Goal: Task Accomplishment & Management: Complete application form

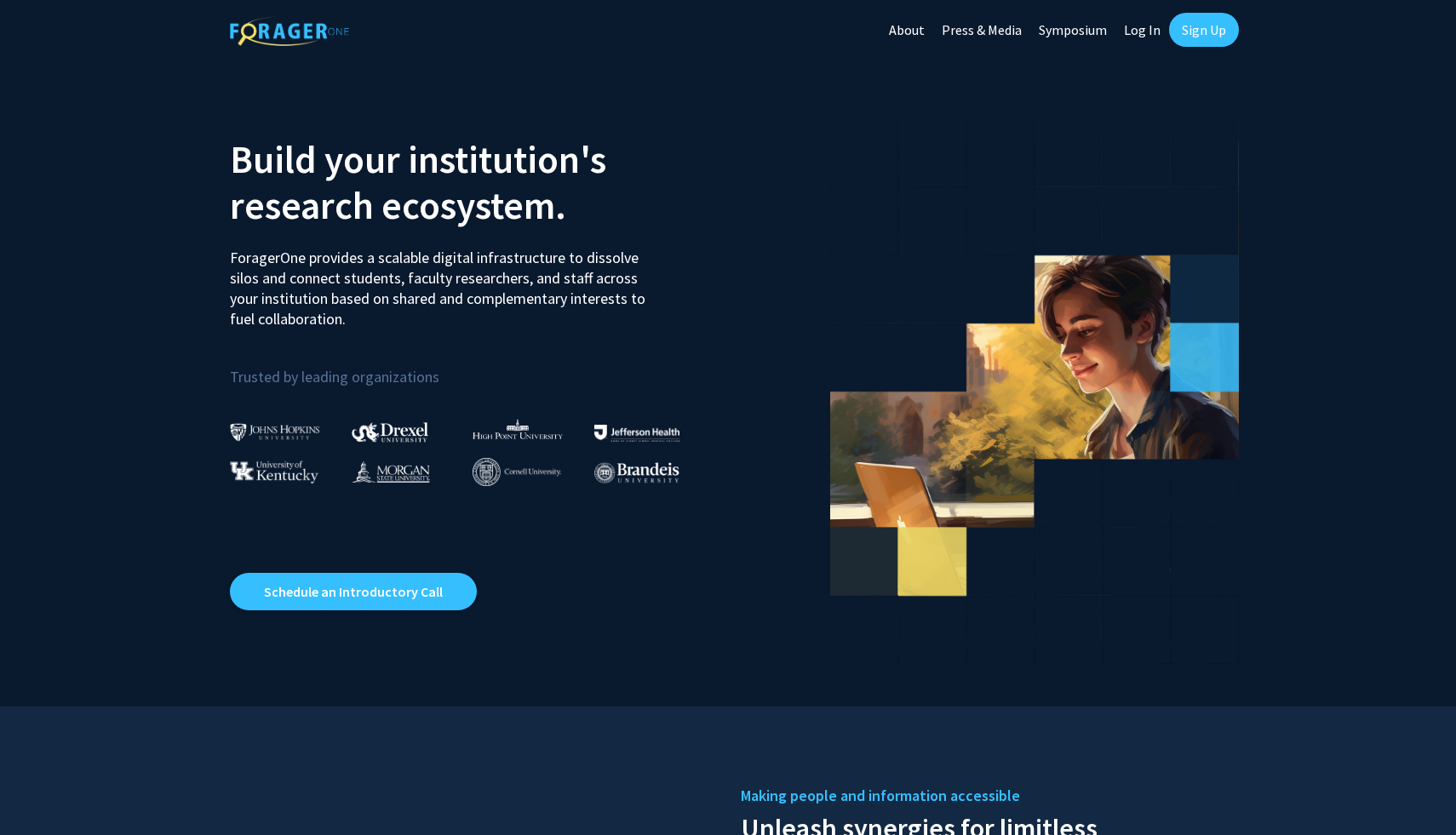
click at [1207, 35] on link "Sign Up" at bounding box center [1204, 30] width 70 height 34
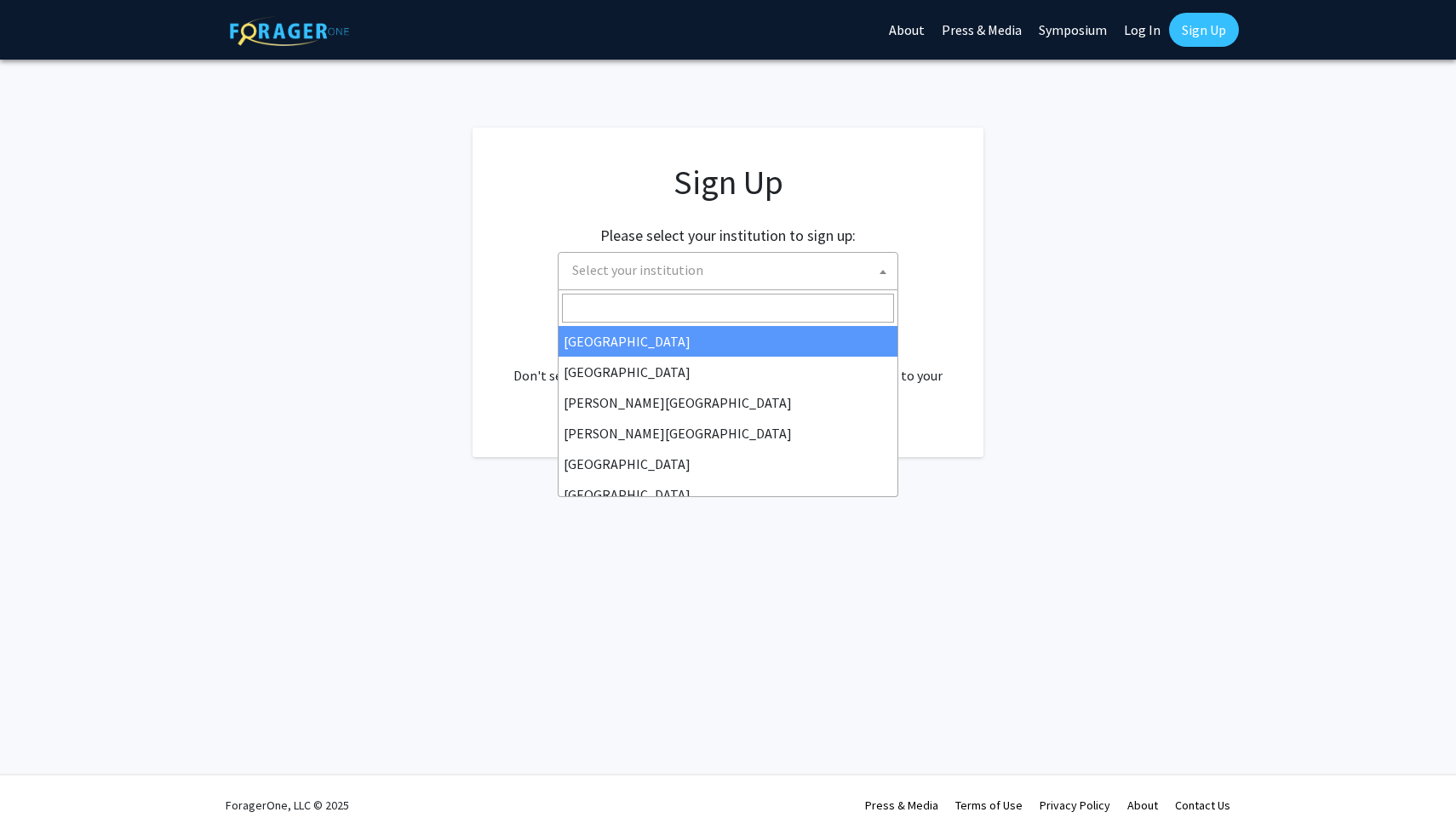
click at [670, 281] on span "Select your institution" at bounding box center [731, 270] width 332 height 35
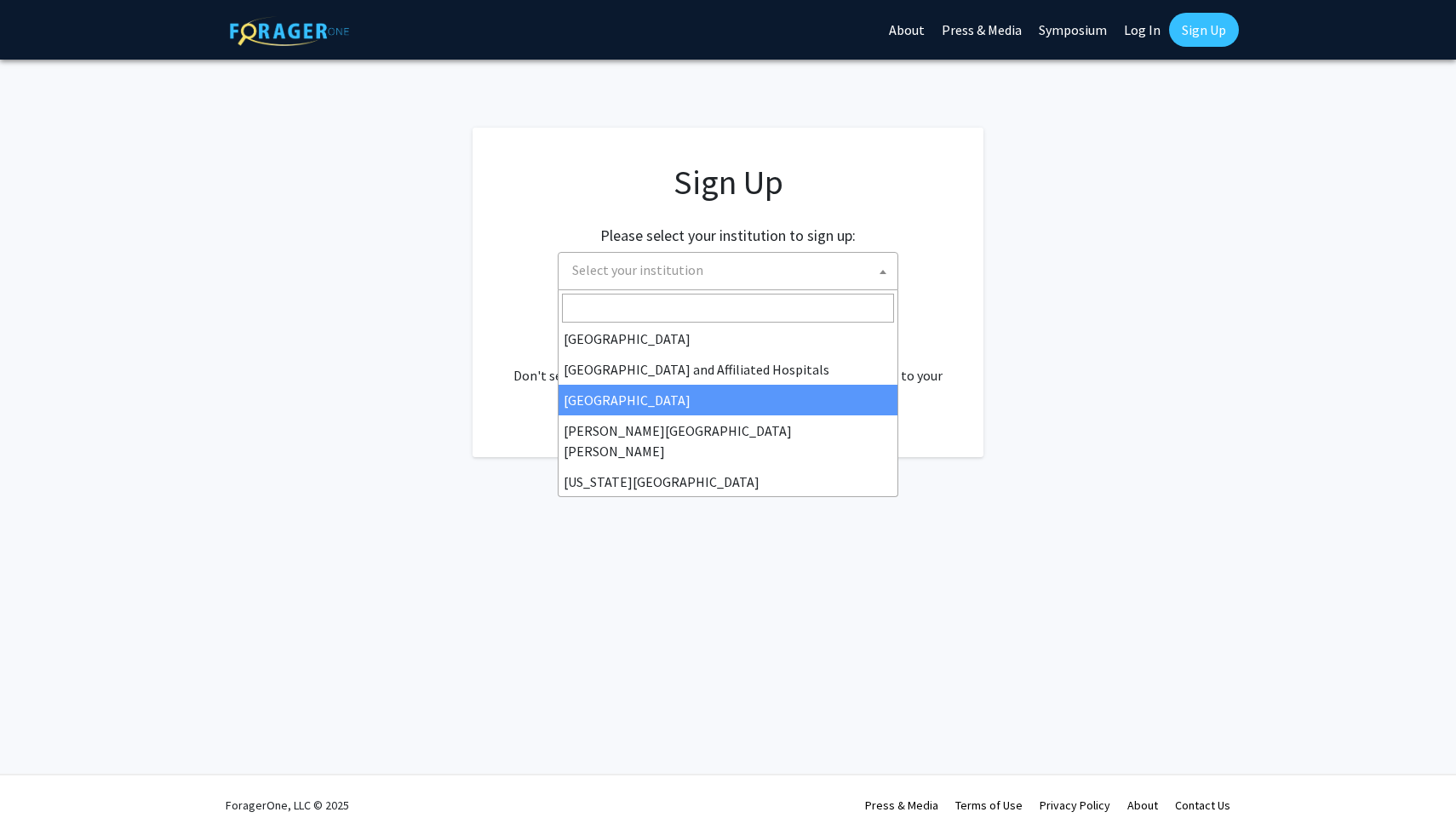
scroll to position [250, 0]
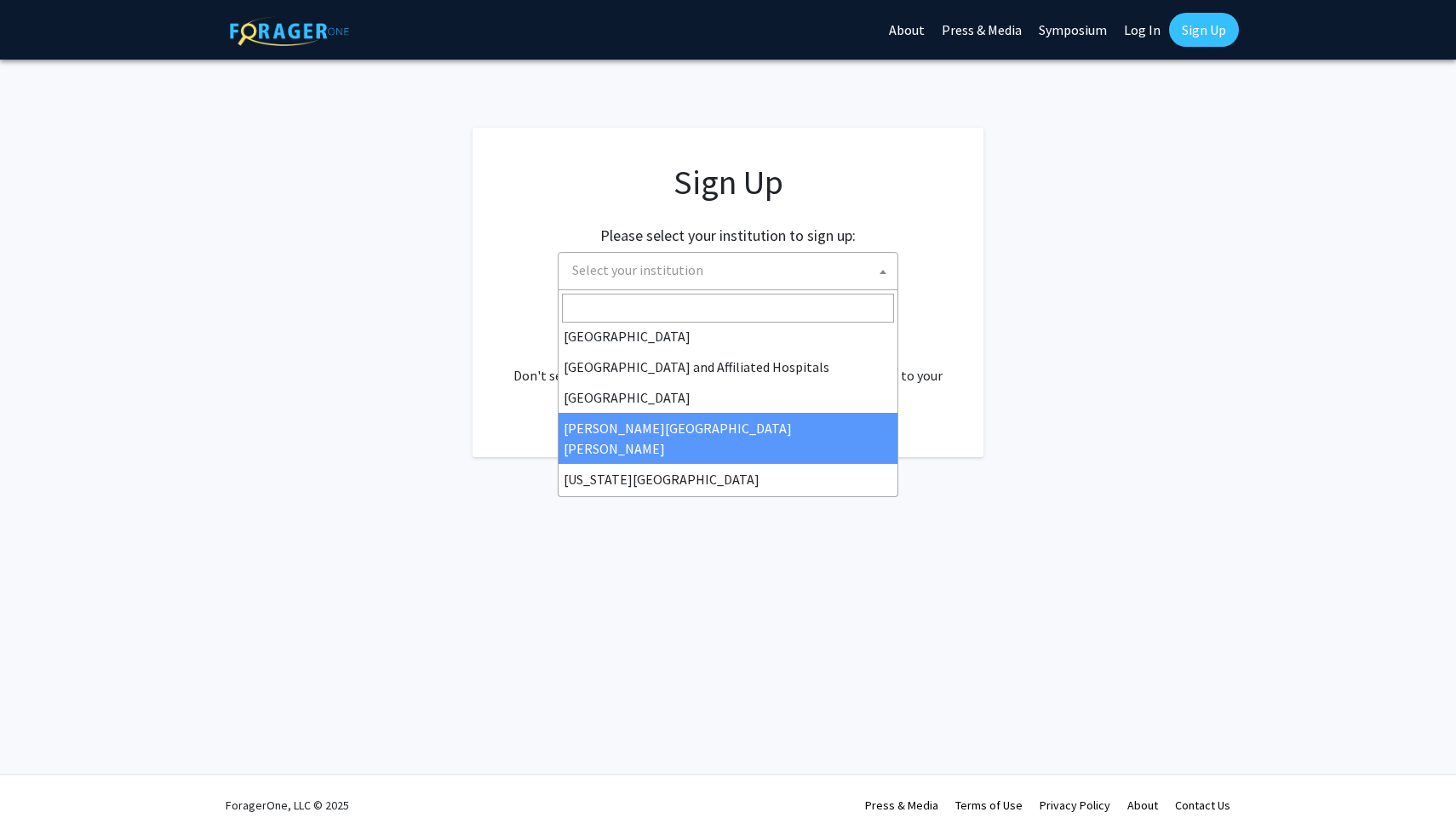
select select "1"
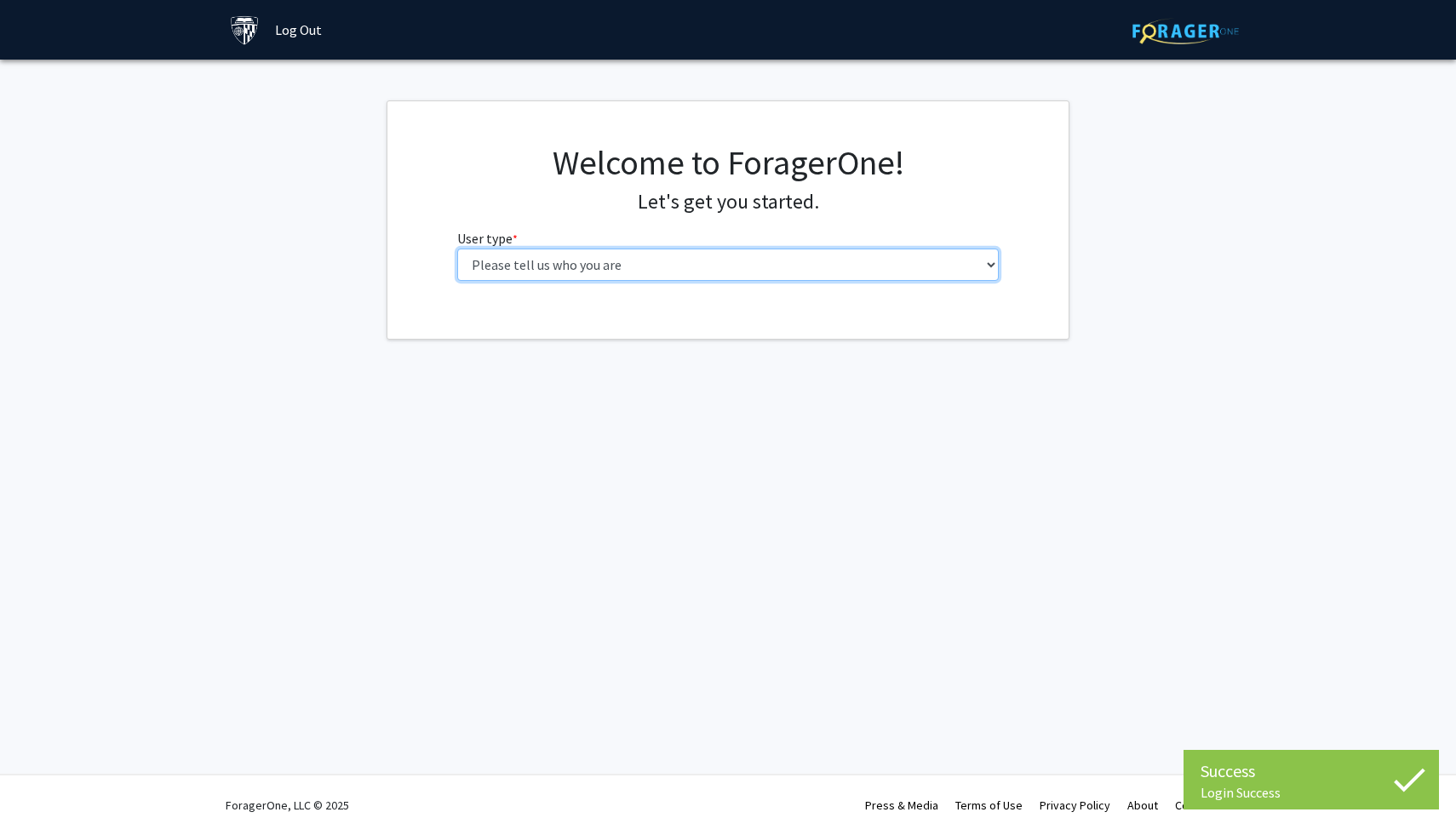
click at [716, 262] on select "Please tell us who you are Undergraduate Student Master's Student Doctoral Cand…" at bounding box center [728, 264] width 542 height 32
select select "1: undergrad"
click at [457, 249] on select "Please tell us who you are Undergraduate Student Master's Student Doctoral Cand…" at bounding box center [728, 264] width 542 height 32
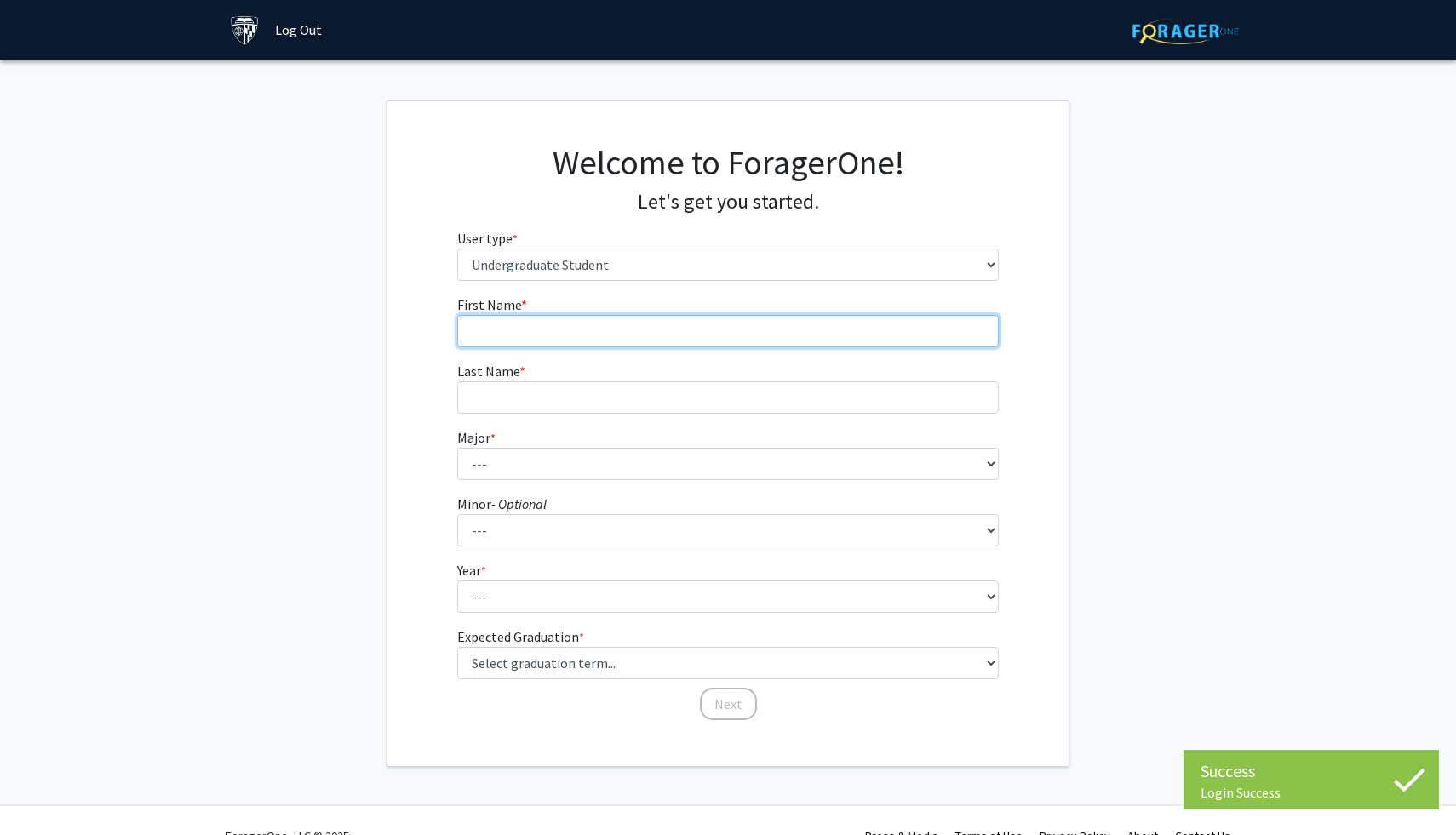
click at [742, 339] on input "First Name * required" at bounding box center [728, 331] width 542 height 32
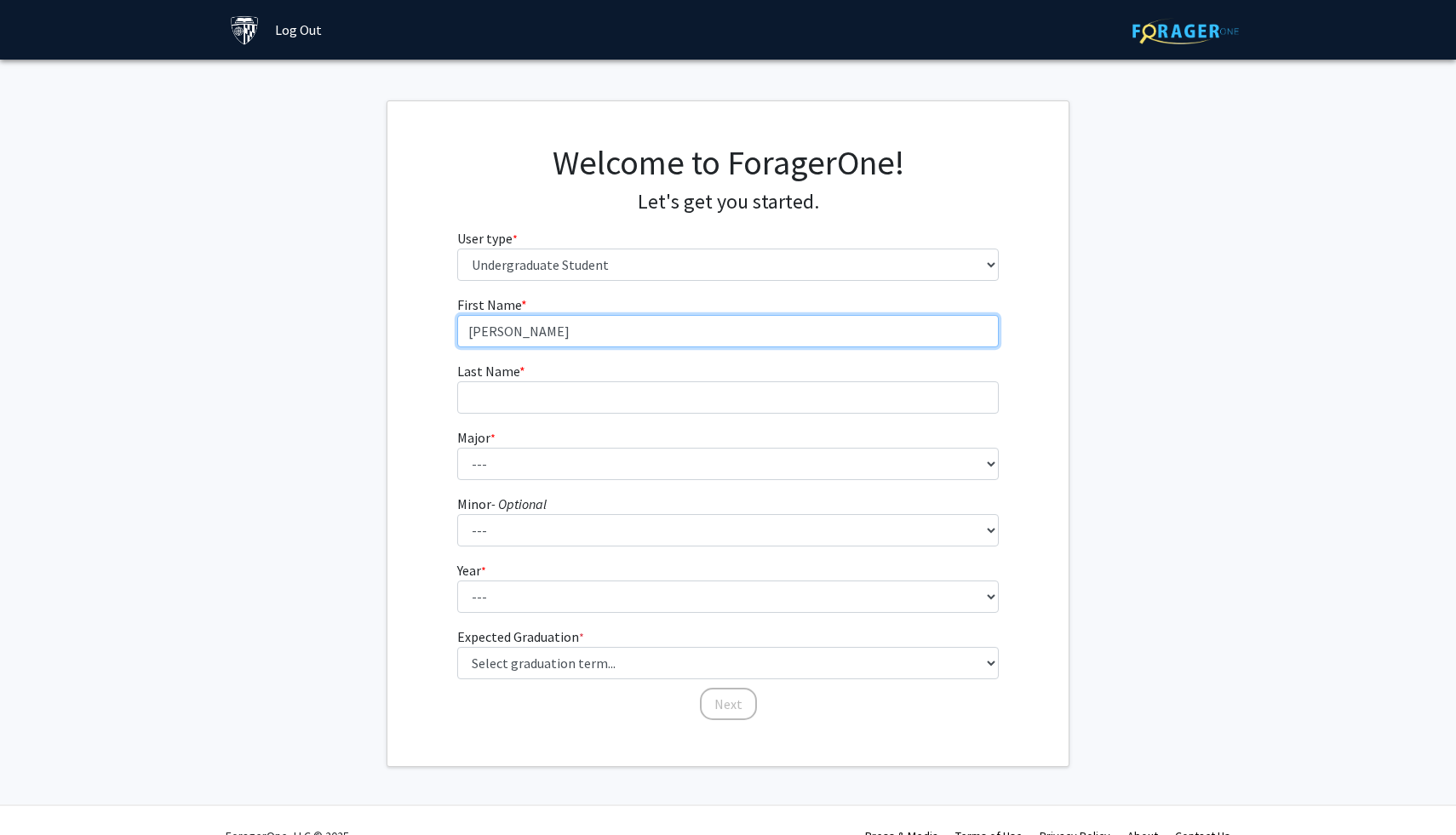
type input "Taylor"
click at [716, 419] on form "First Name * required Taylor Last Name * required Major * required --- Africana…" at bounding box center [728, 500] width 542 height 410
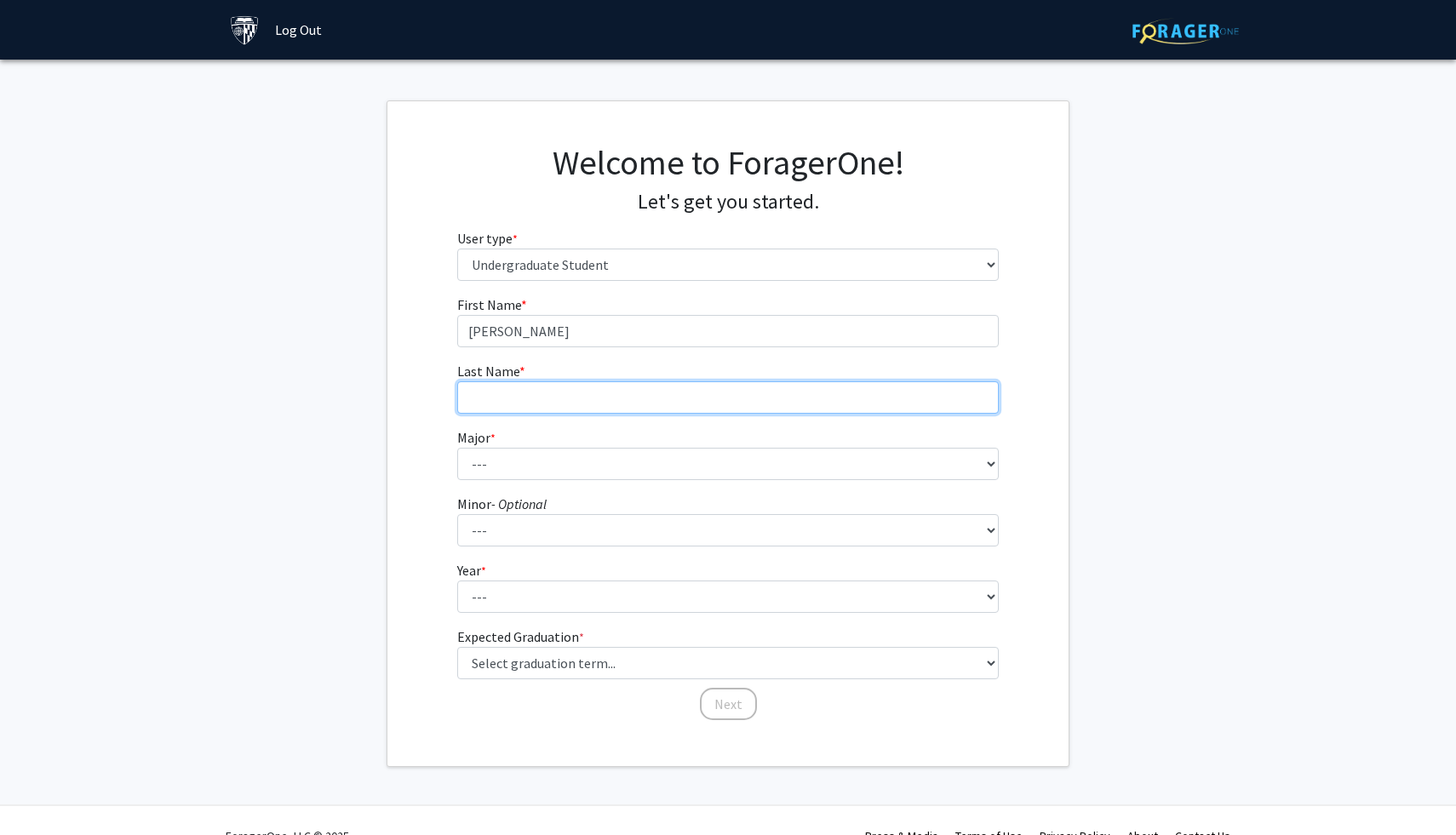
click at [663, 392] on input "Last Name * required" at bounding box center [728, 397] width 542 height 32
type input "Burrows"
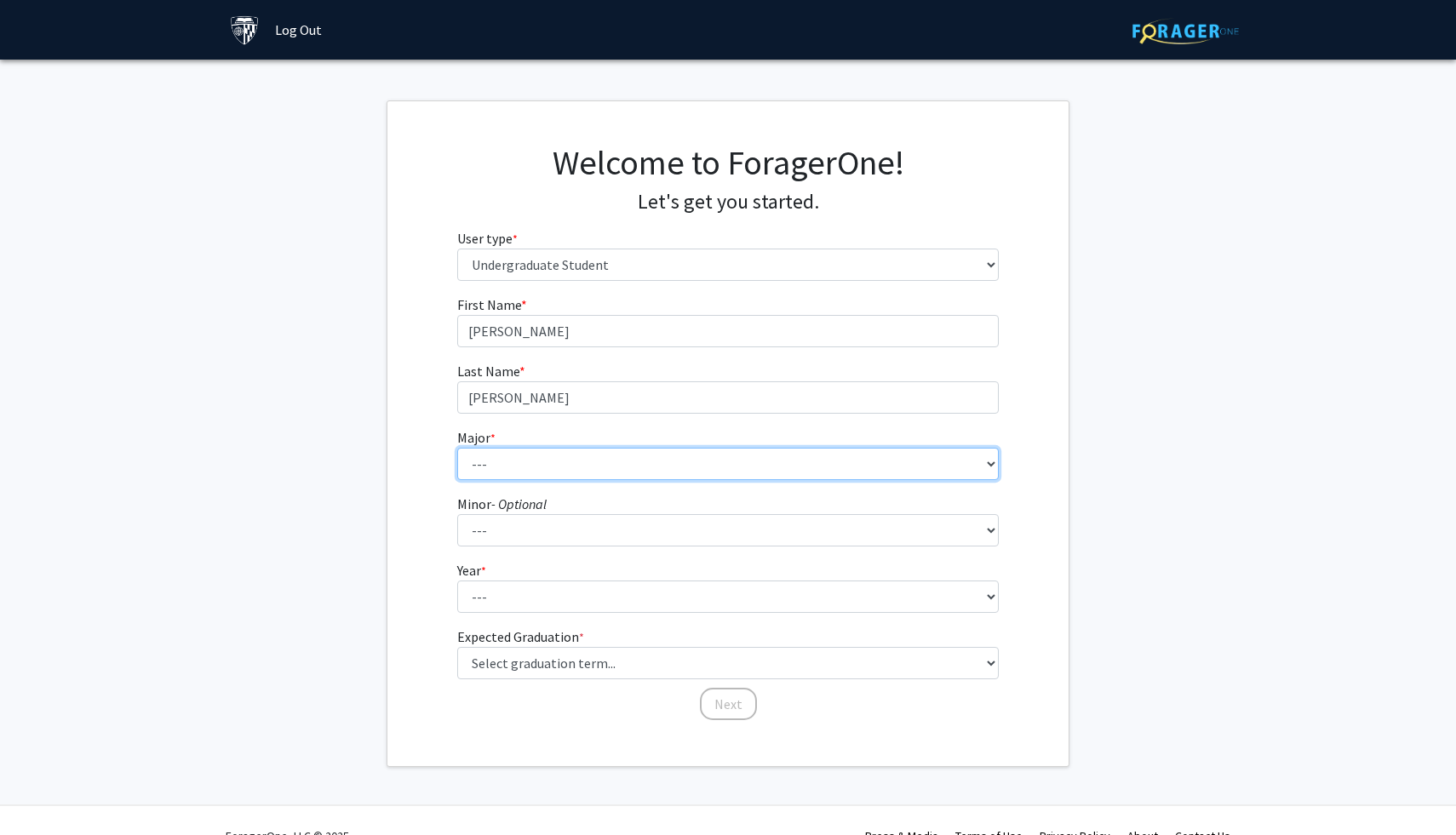
click at [614, 468] on select "--- Africana Studies Anthropology Applied Mathematics & Statistics Archaeology …" at bounding box center [728, 463] width 542 height 32
select select "41: 55"
click at [457, 448] on select "--- Africana Studies Anthropology Applied Mathematics & Statistics Archaeology …" at bounding box center [728, 463] width 542 height 32
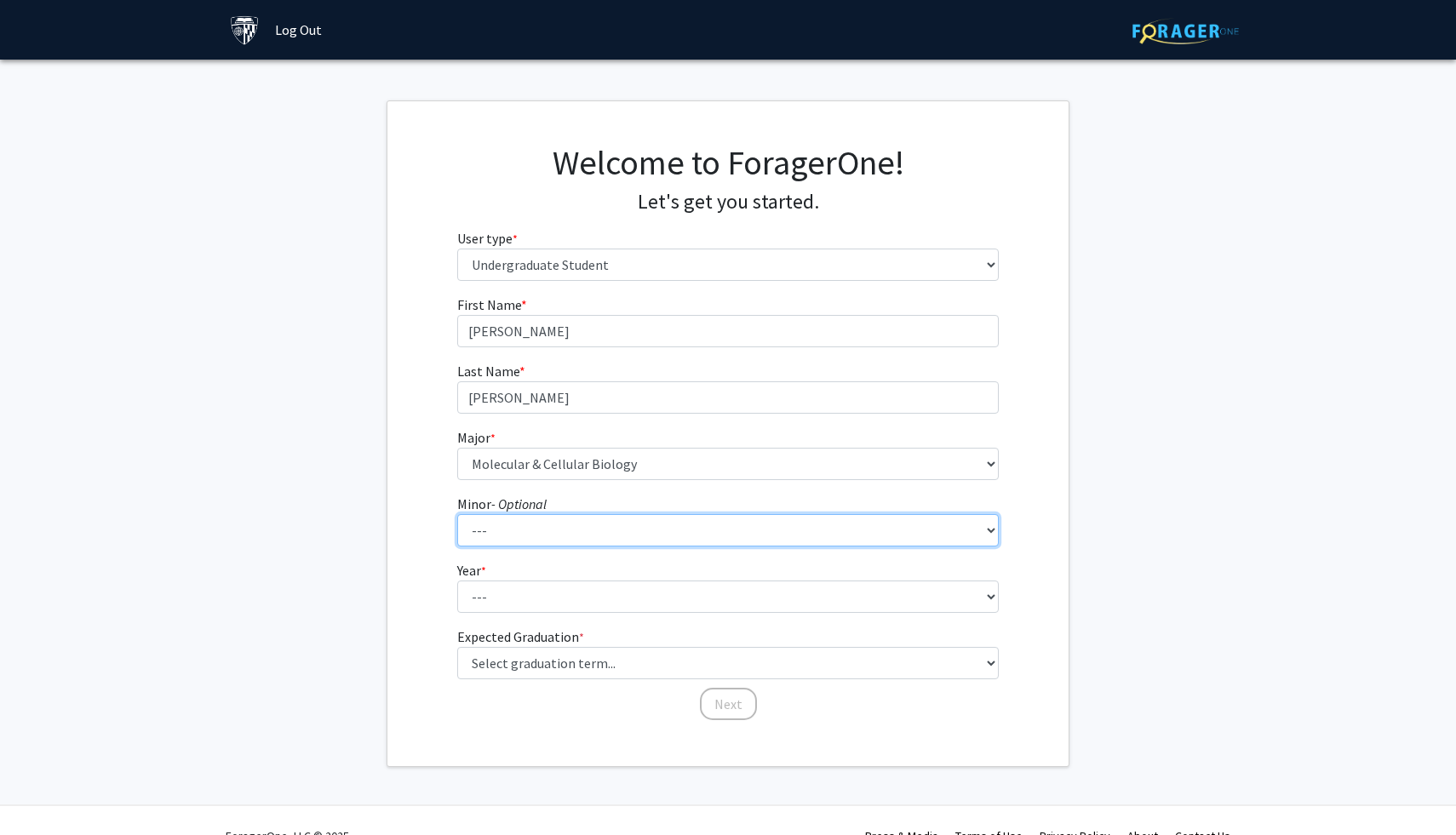
click at [521, 540] on select "--- Accounting and Financial Management Africana Studies Anthropology Applied M…" at bounding box center [728, 530] width 542 height 32
select select "38: 50"
click at [457, 514] on select "--- Accounting and Financial Management Africana Studies Anthropology Applied M…" at bounding box center [728, 530] width 542 height 32
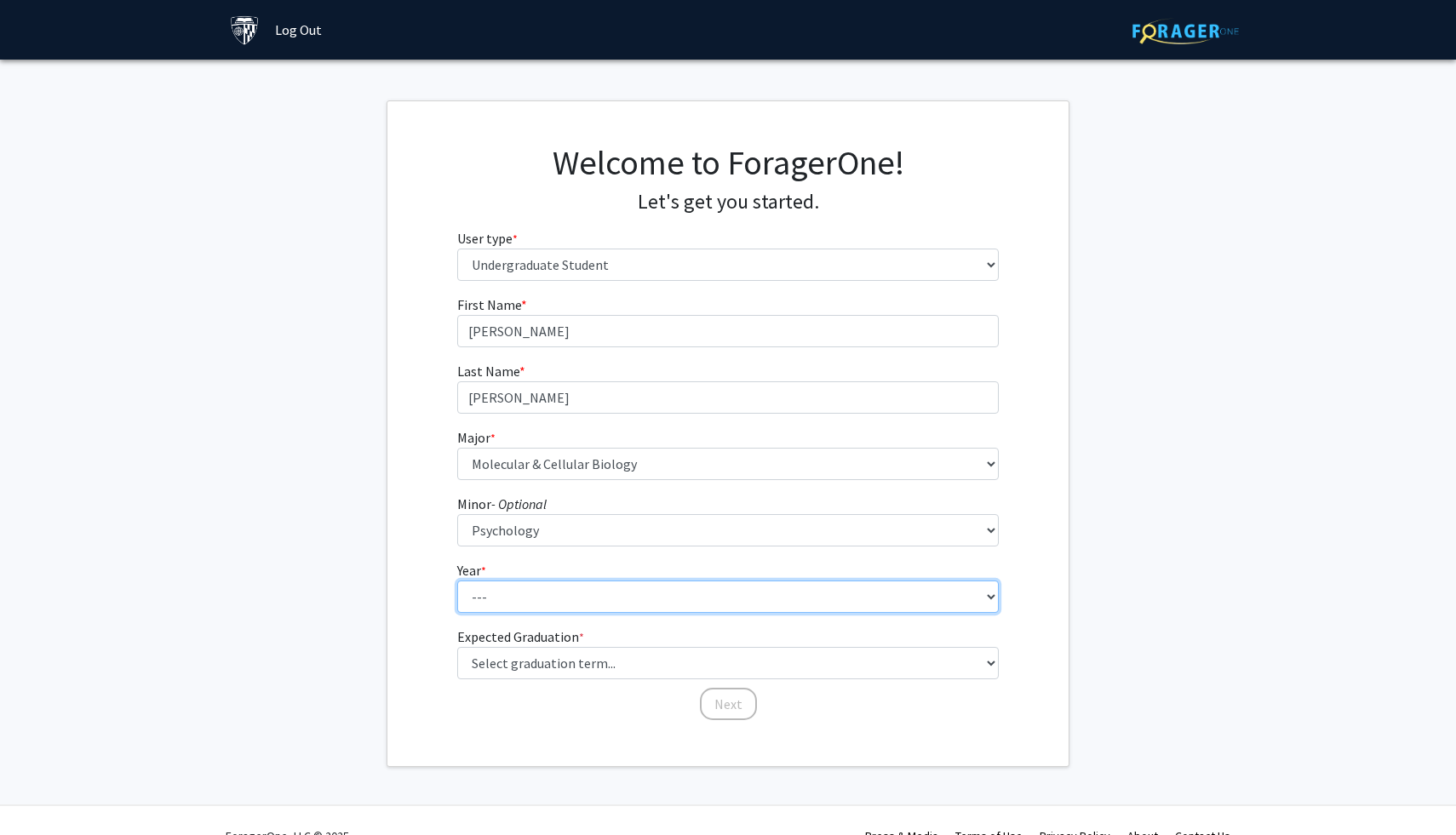
click at [501, 593] on select "--- First-year Sophomore Junior Senior Postbaccalaureate Certificate" at bounding box center [728, 596] width 542 height 32
select select "1: first-year"
click at [457, 580] on select "--- First-year Sophomore Junior Senior Postbaccalaureate Certificate" at bounding box center [728, 596] width 542 height 32
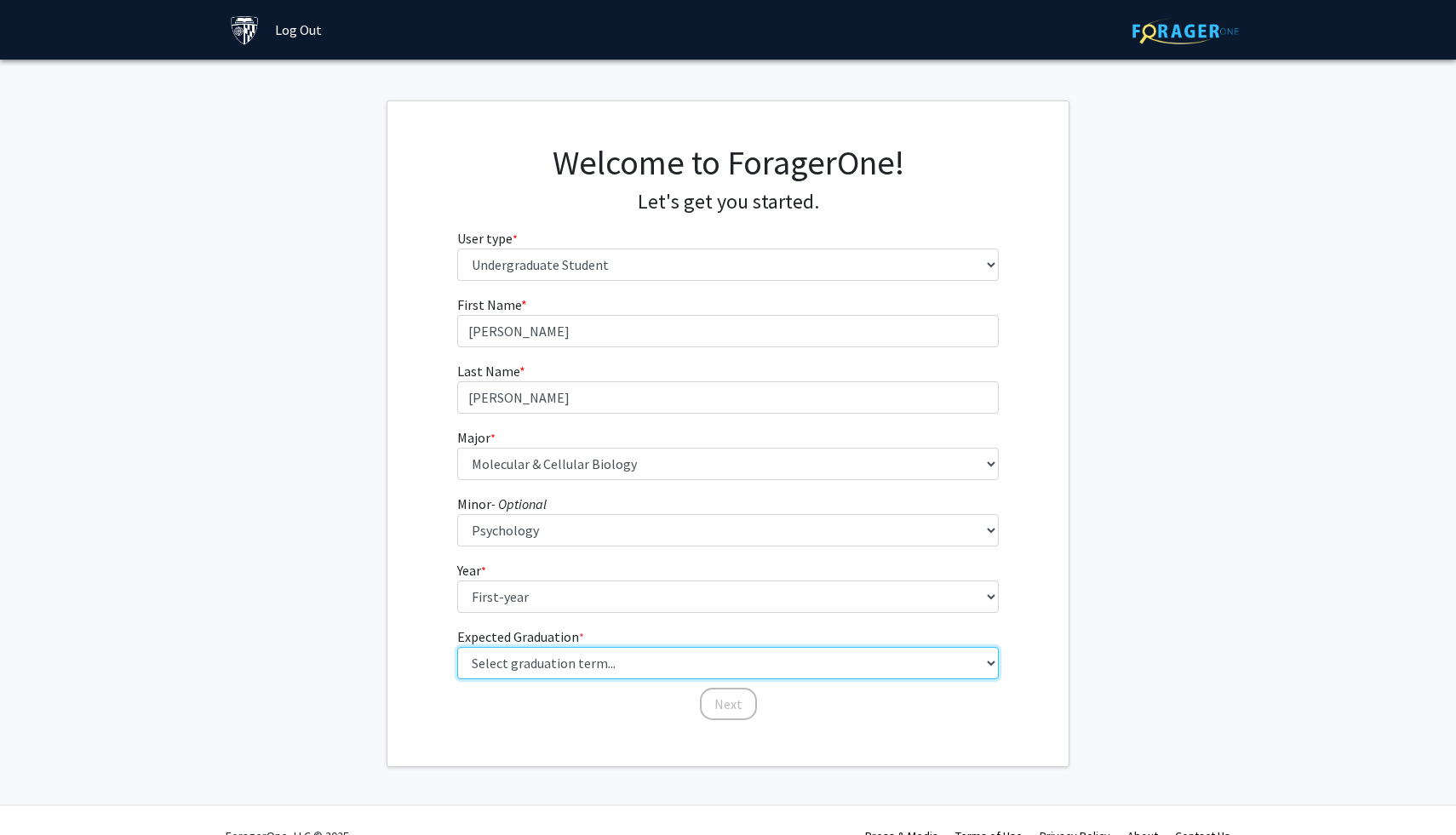
click at [513, 660] on select "Select graduation term... Spring 2025 Summer 2025 Fall 2025 Winter 2025 Spring …" at bounding box center [728, 662] width 542 height 32
select select "17: spring_2029"
click at [457, 647] on select "Select graduation term... Spring 2025 Summer 2025 Fall 2025 Winter 2025 Spring …" at bounding box center [728, 662] width 542 height 32
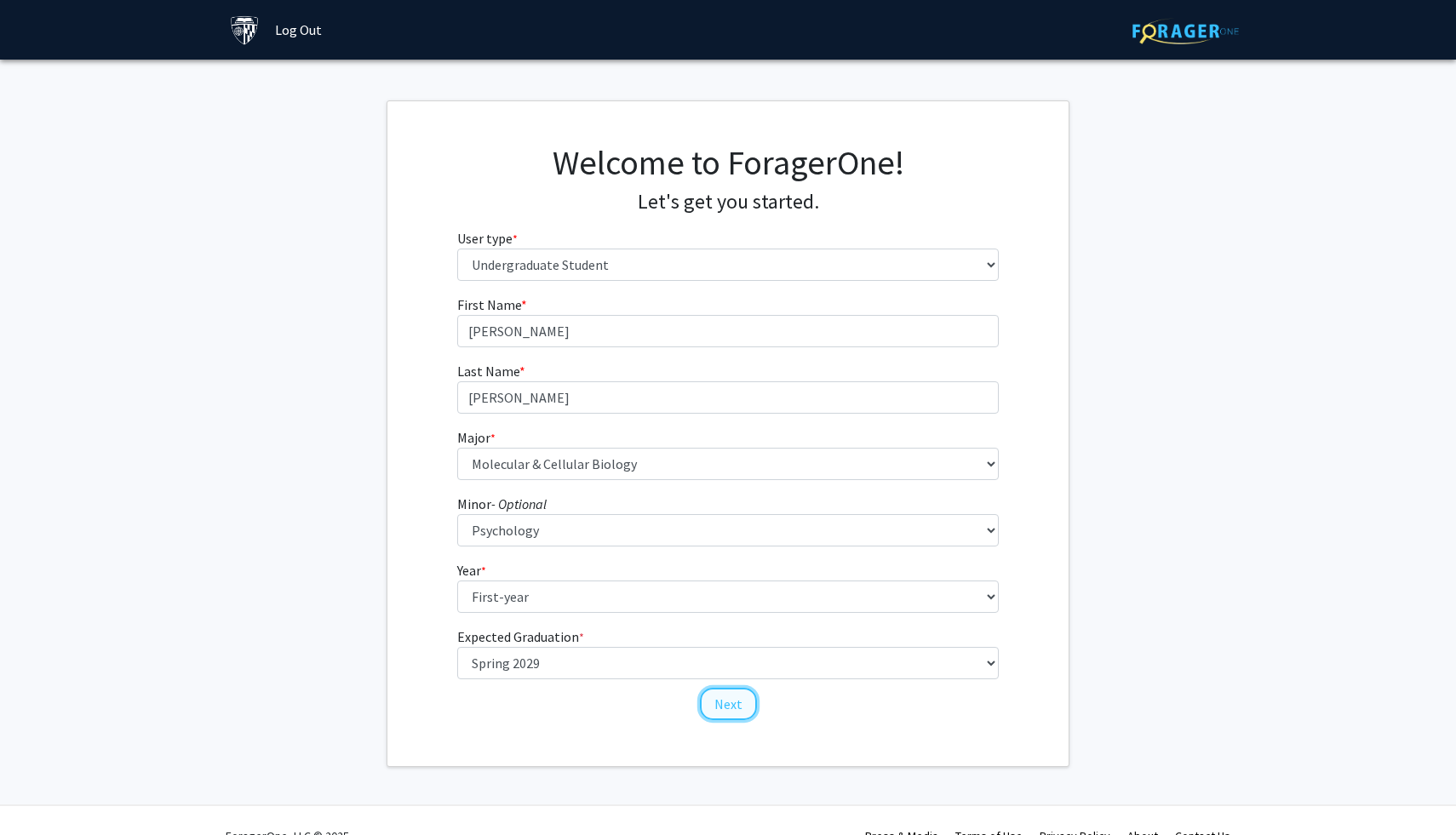
click at [738, 702] on button "Next" at bounding box center [728, 703] width 57 height 32
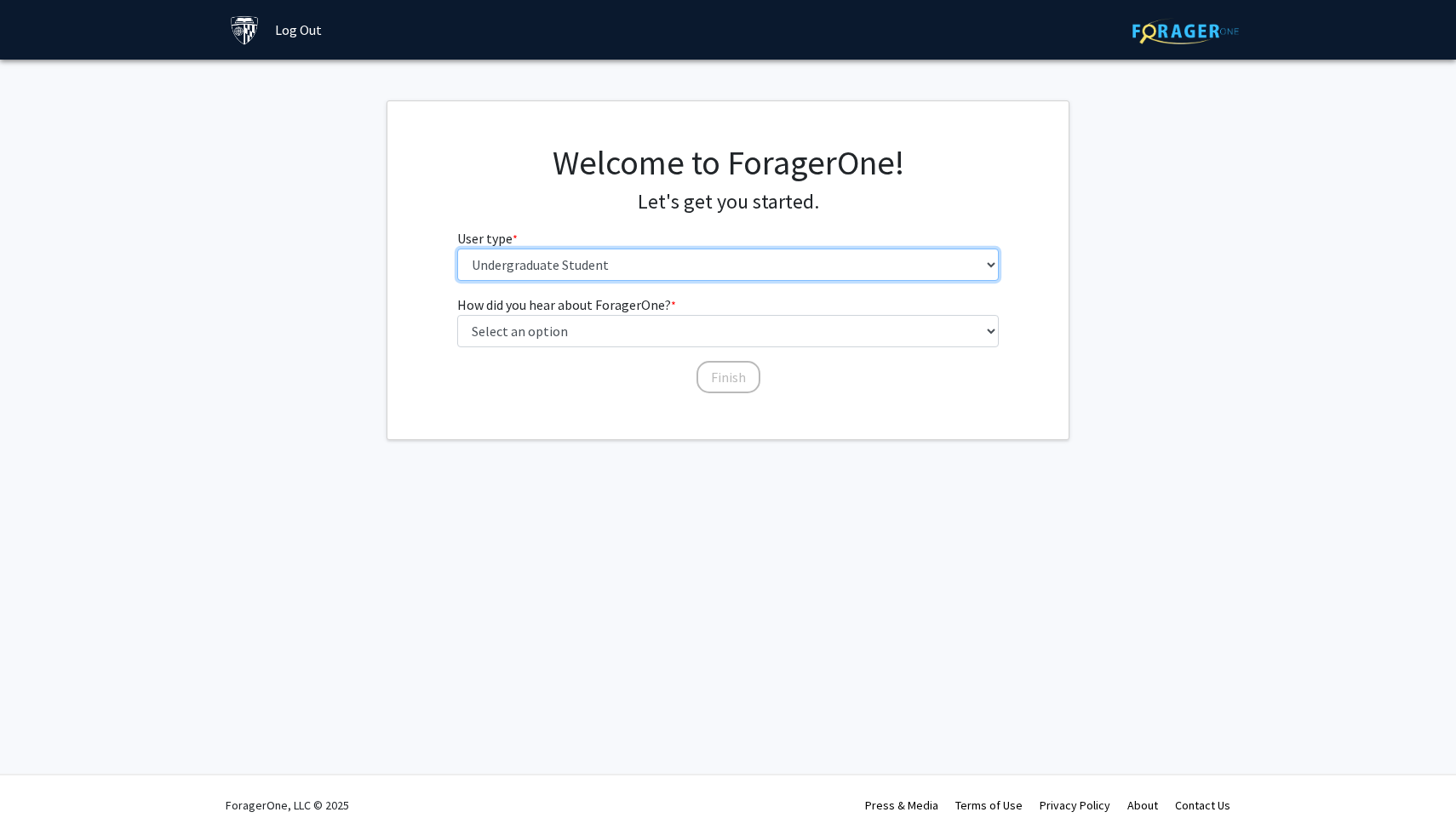
click at [669, 264] on select "Please tell us who you are Undergraduate Student Master's Student Doctoral Cand…" at bounding box center [728, 264] width 542 height 32
click at [457, 249] on select "Please tell us who you are Undergraduate Student Master's Student Doctoral Cand…" at bounding box center [728, 264] width 542 height 32
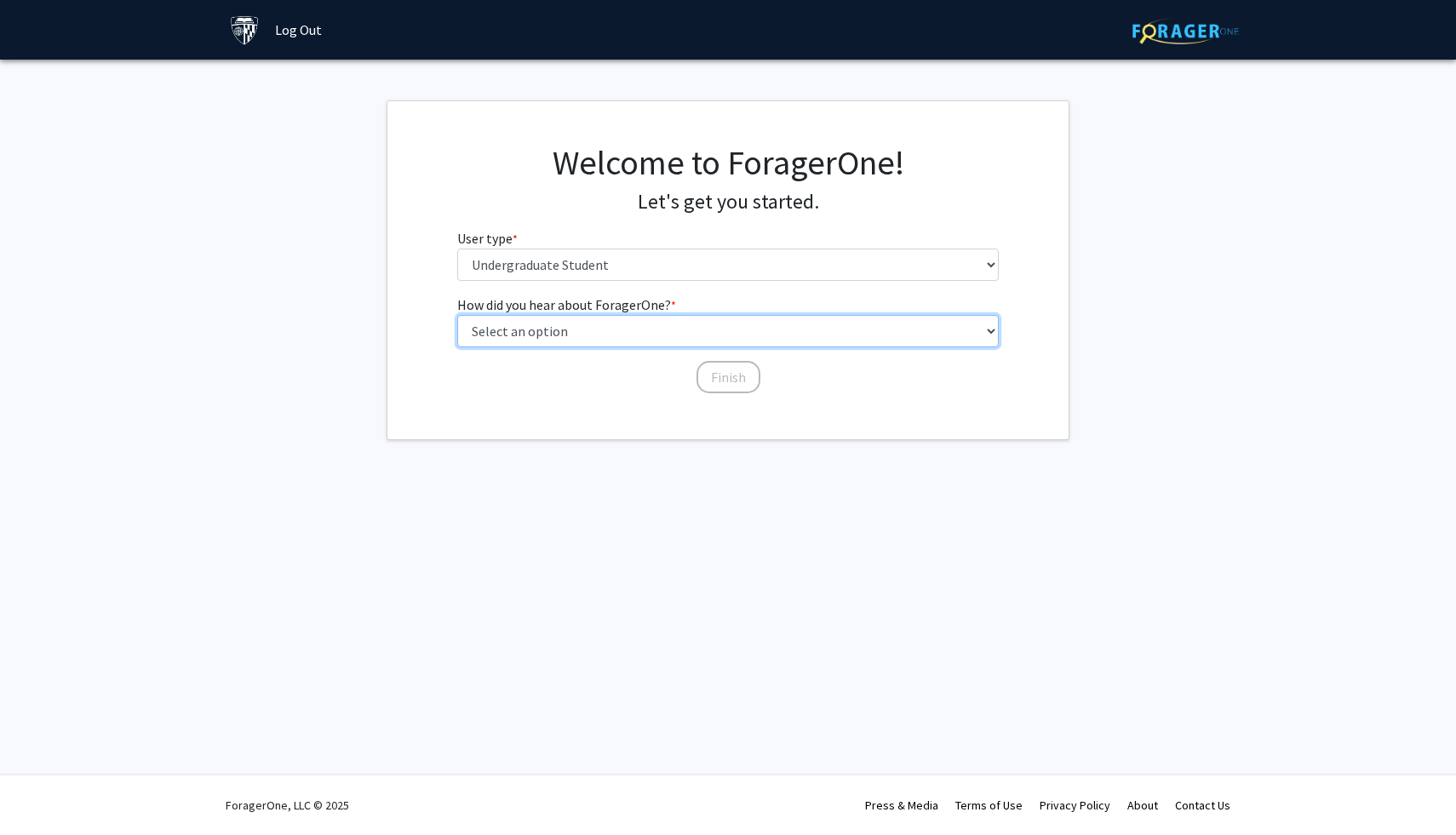
click at [622, 336] on select "Select an option Peer/student recommendation Faculty/staff recommendation Unive…" at bounding box center [728, 331] width 542 height 32
select select "3: university_website"
click at [457, 315] on select "Select an option Peer/student recommendation Faculty/staff recommendation Unive…" at bounding box center [728, 331] width 542 height 32
click at [720, 375] on button "Finish" at bounding box center [728, 377] width 64 height 32
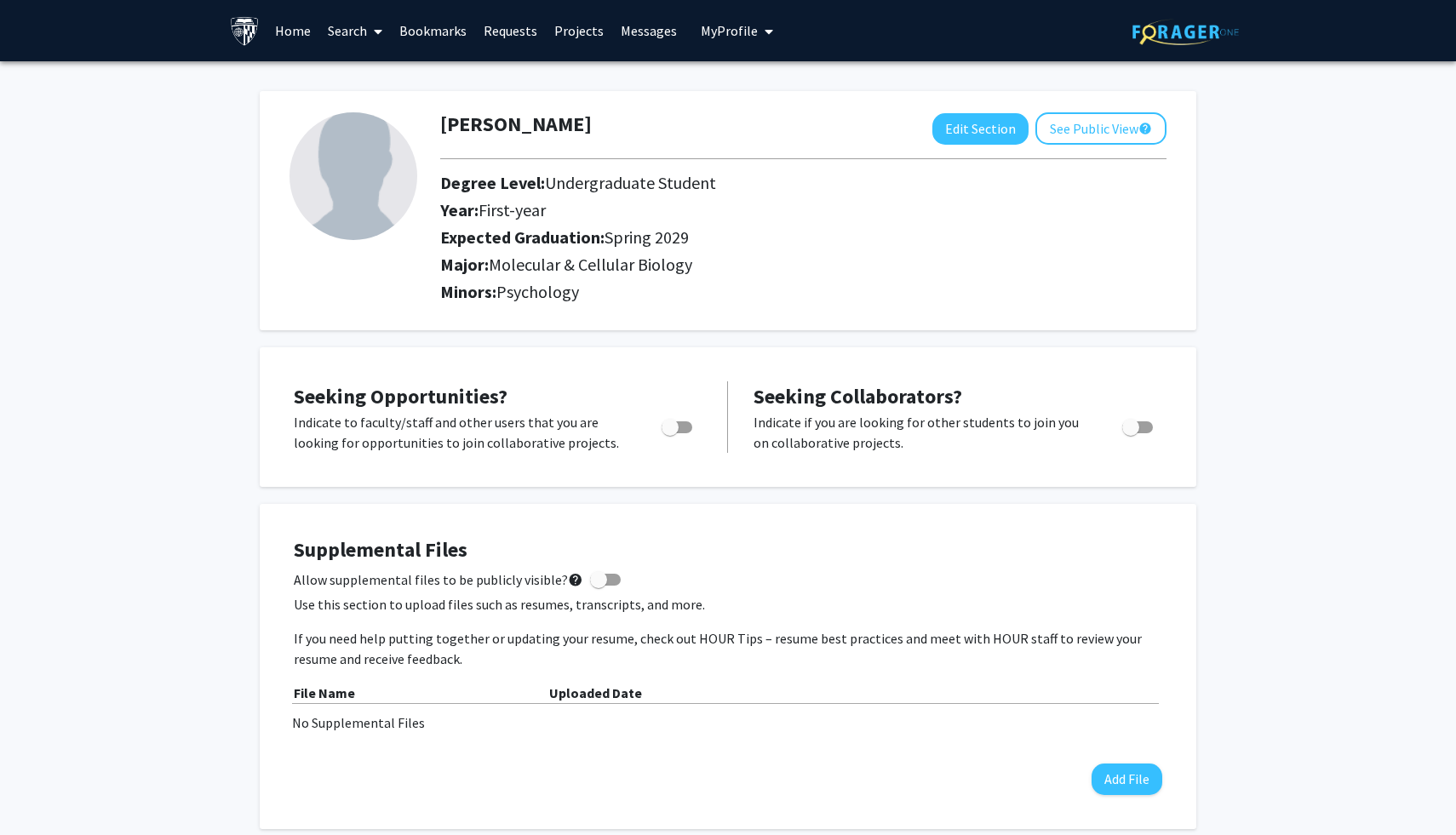
click at [370, 32] on span at bounding box center [374, 31] width 16 height 59
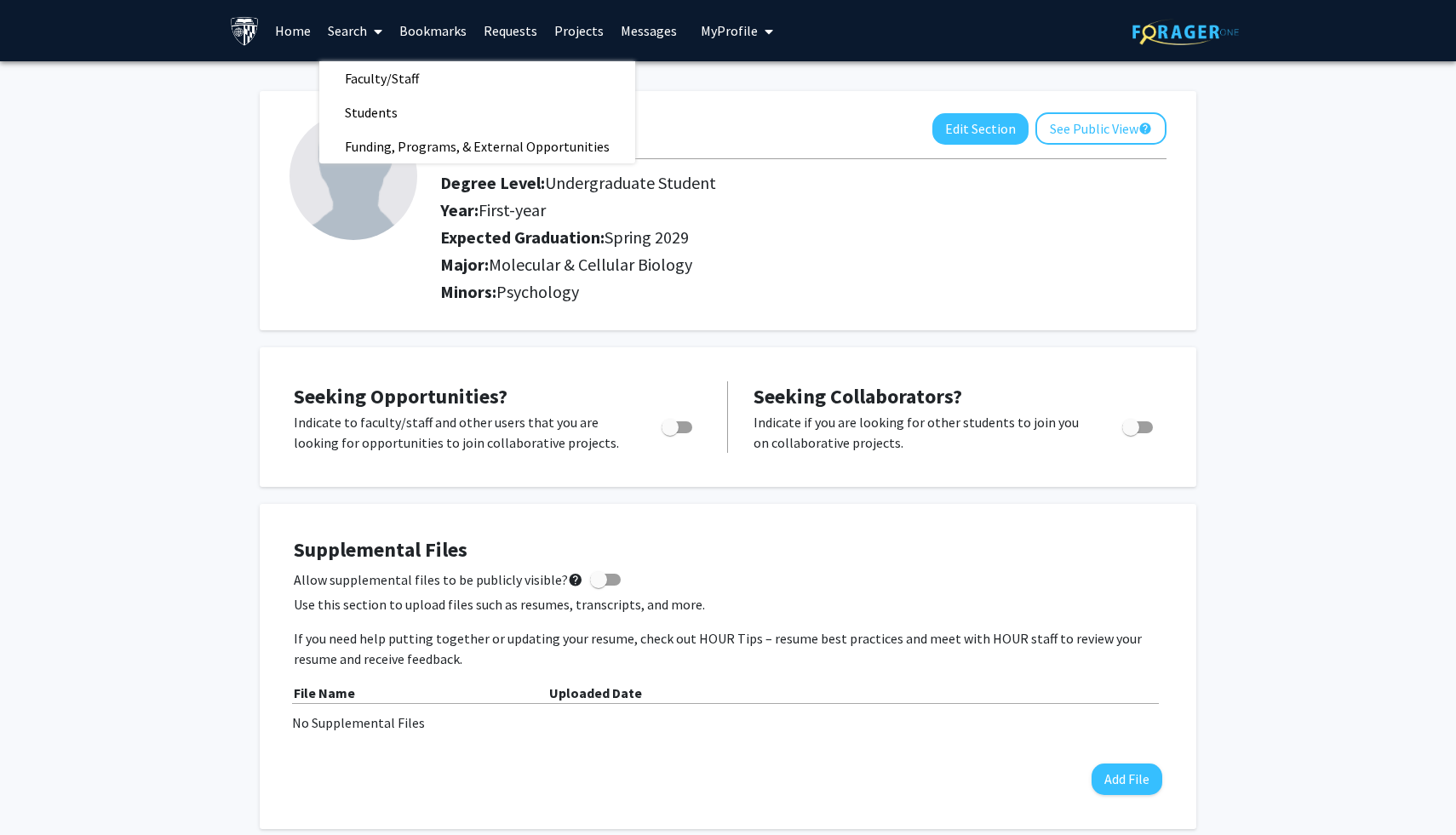
click at [438, 31] on link "Bookmarks" at bounding box center [433, 31] width 85 height 59
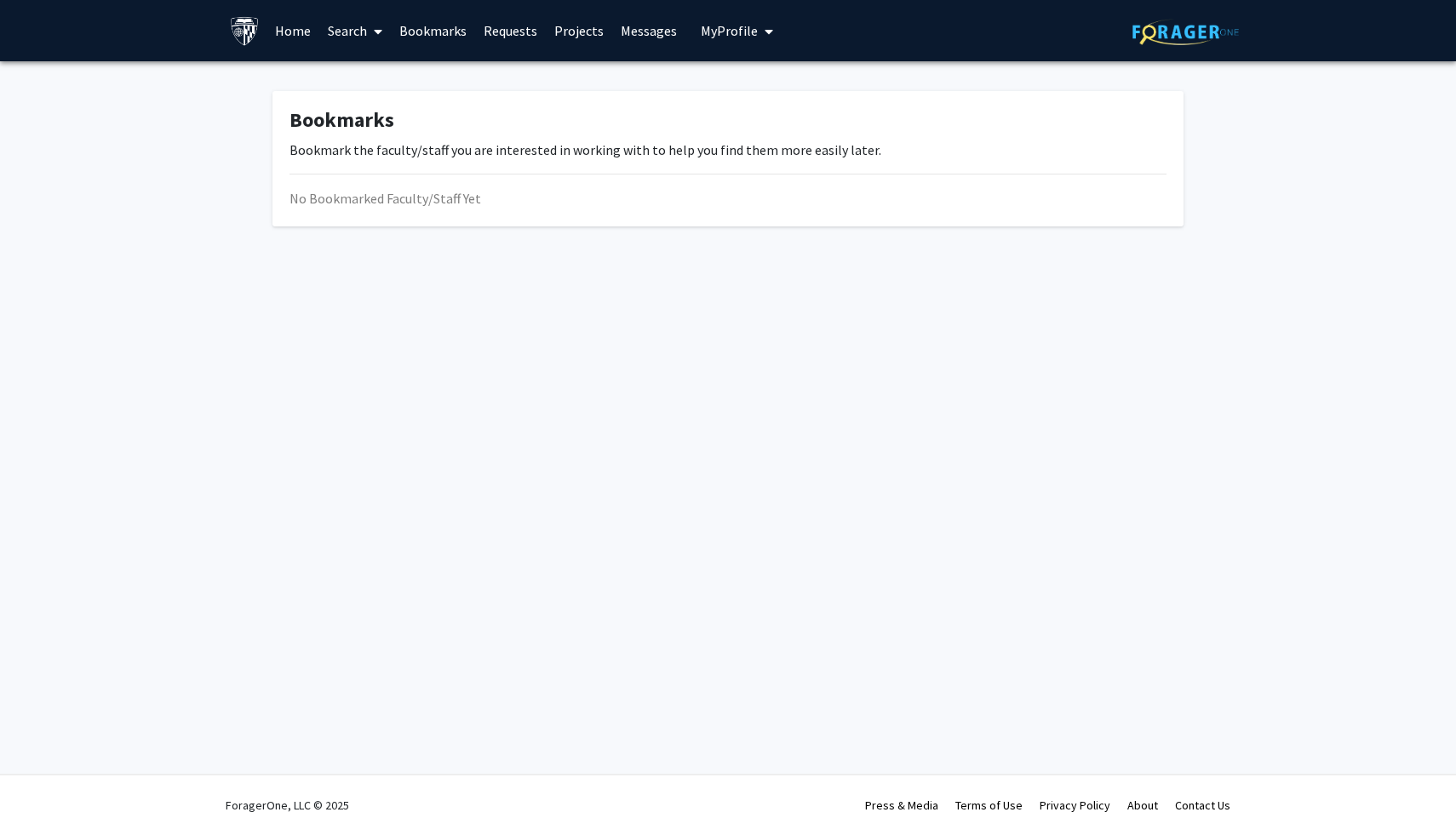
click at [591, 28] on link "Projects" at bounding box center [579, 31] width 66 height 59
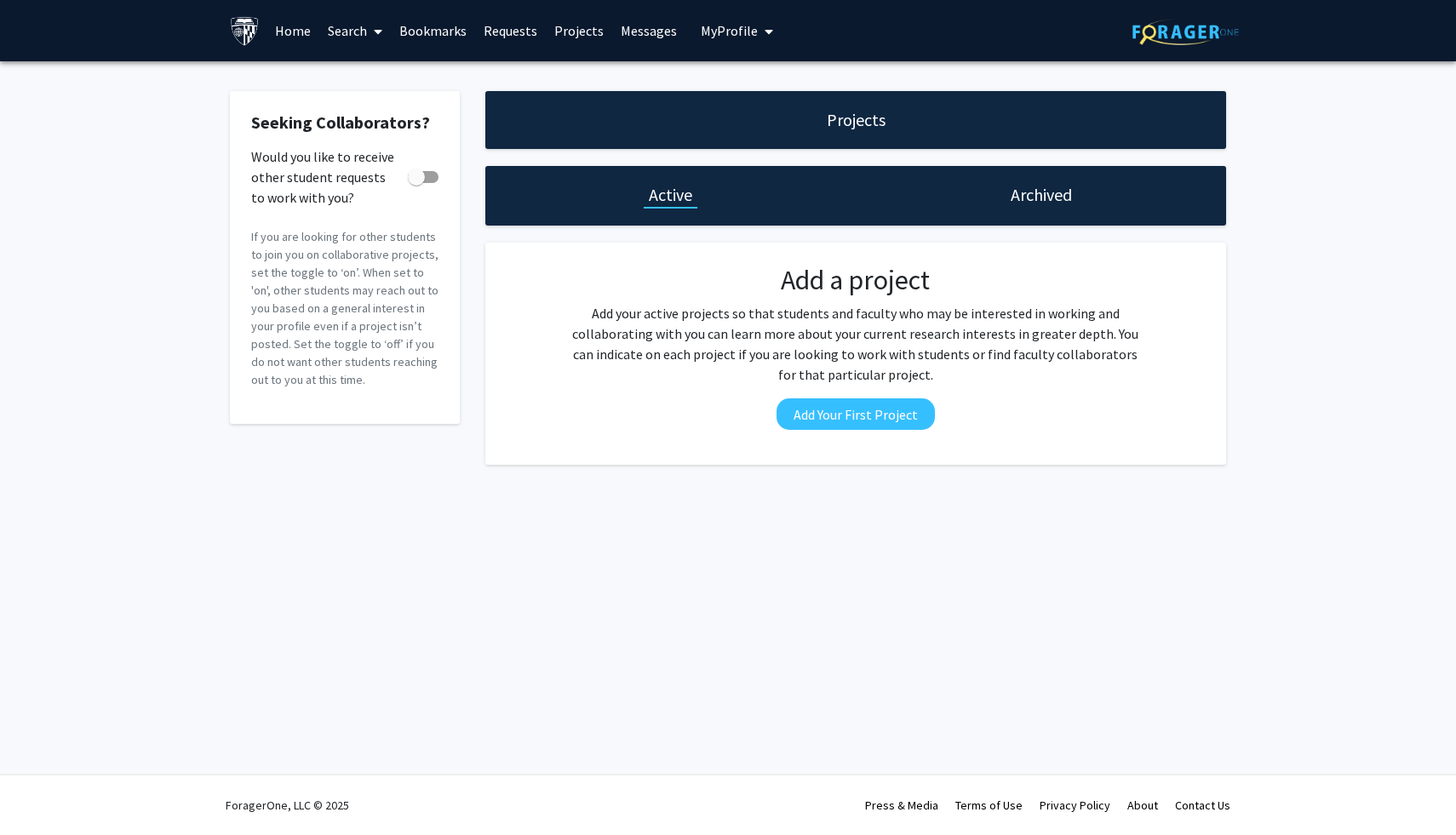
click at [586, 33] on link "Projects" at bounding box center [579, 31] width 66 height 59
click at [573, 31] on link "Projects" at bounding box center [579, 31] width 66 height 59
click at [512, 23] on link "Requests" at bounding box center [510, 31] width 71 height 59
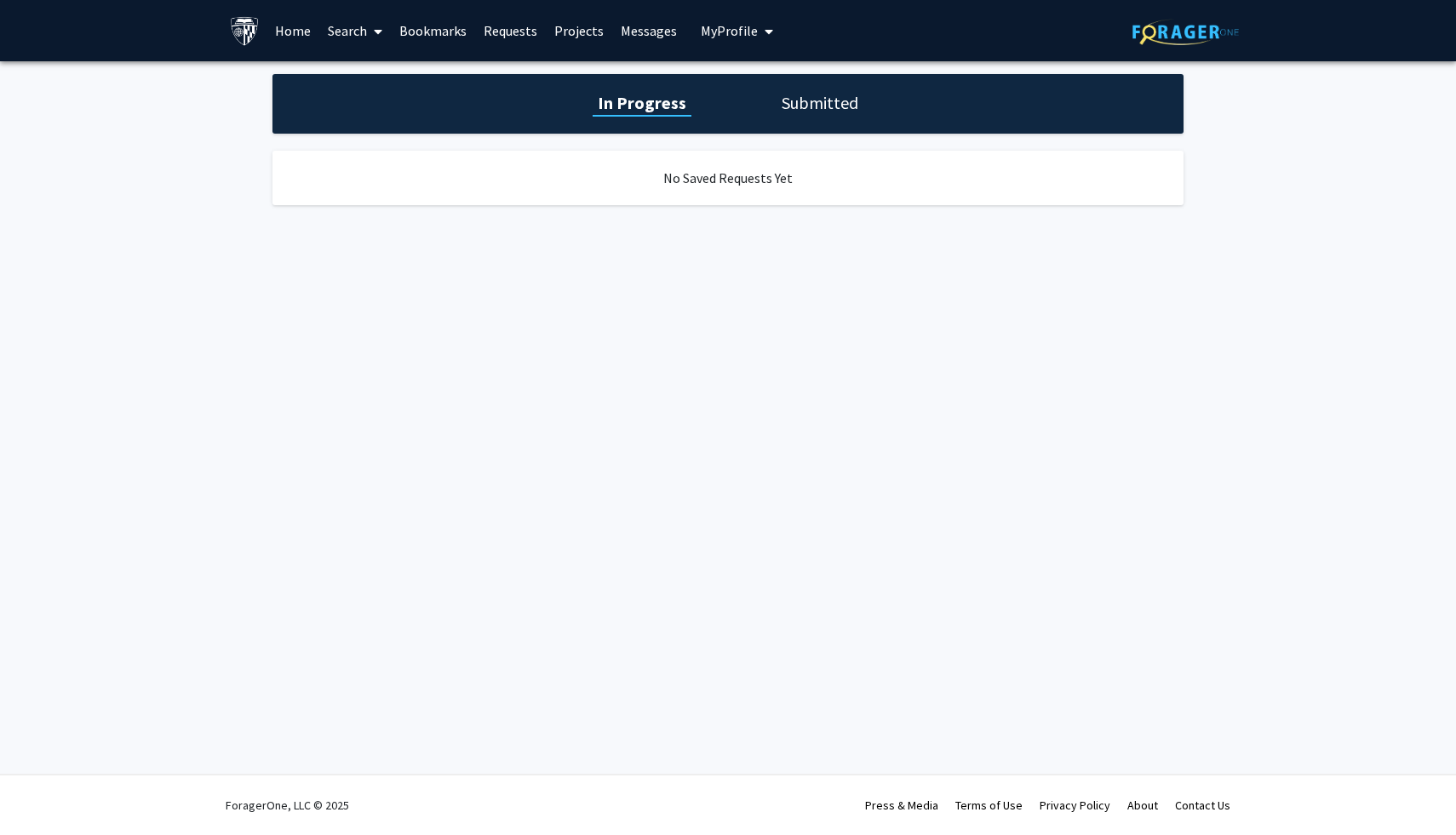
click at [647, 39] on link "Messages" at bounding box center [649, 31] width 73 height 59
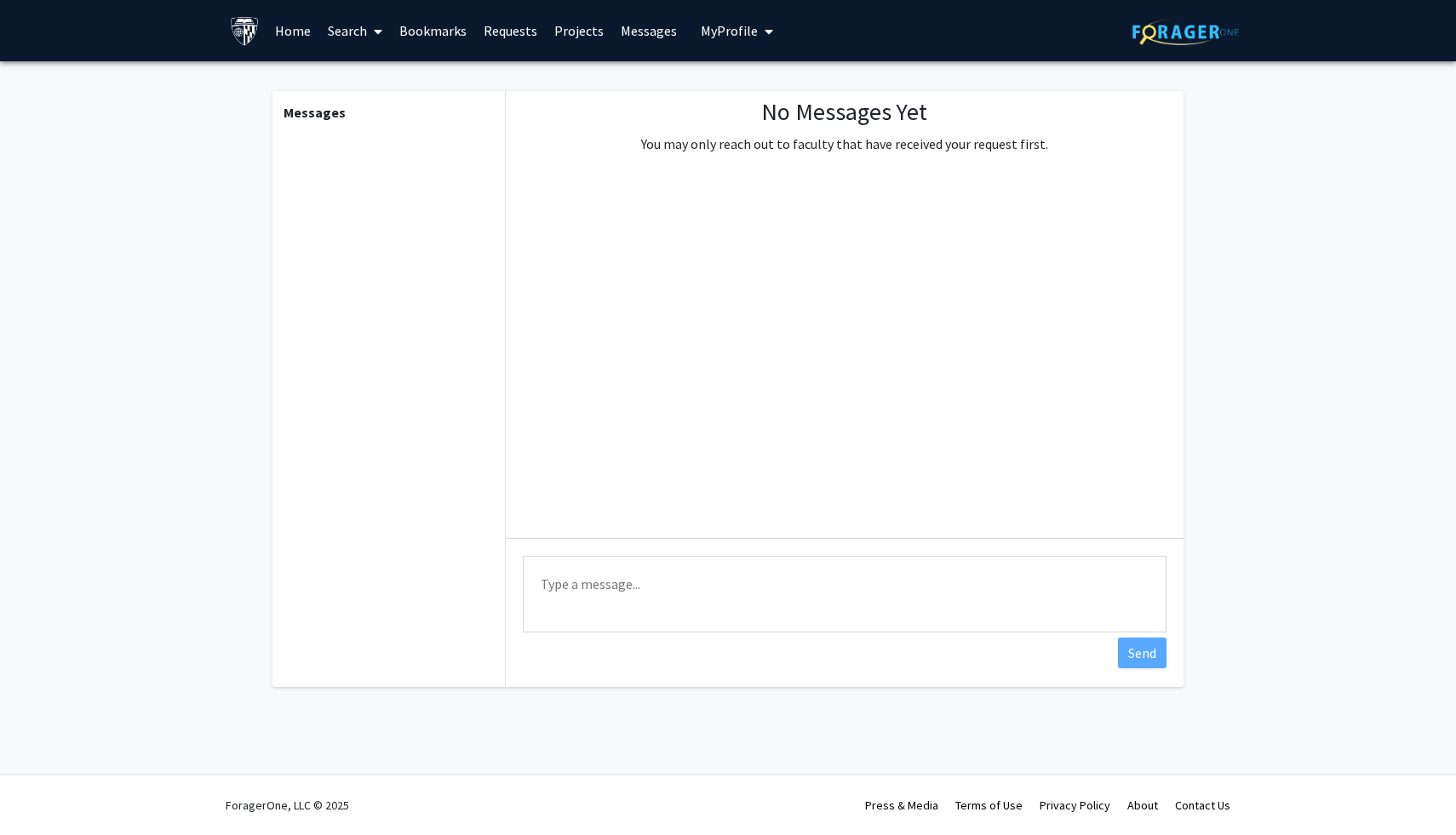
click at [347, 29] on link "Search" at bounding box center [355, 31] width 72 height 59
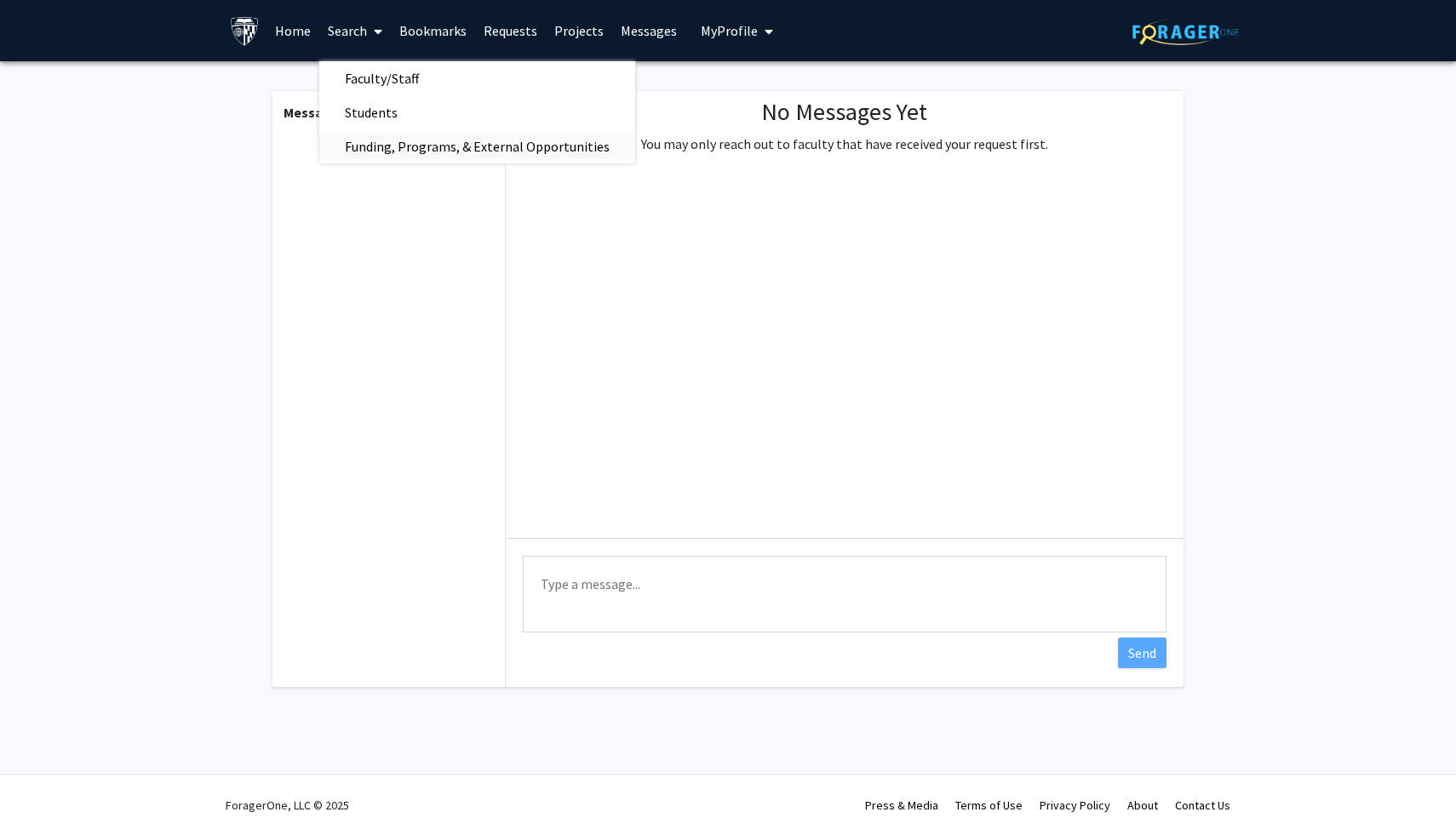
click at [401, 151] on span "Funding, Programs, & External Opportunities" at bounding box center [477, 146] width 316 height 34
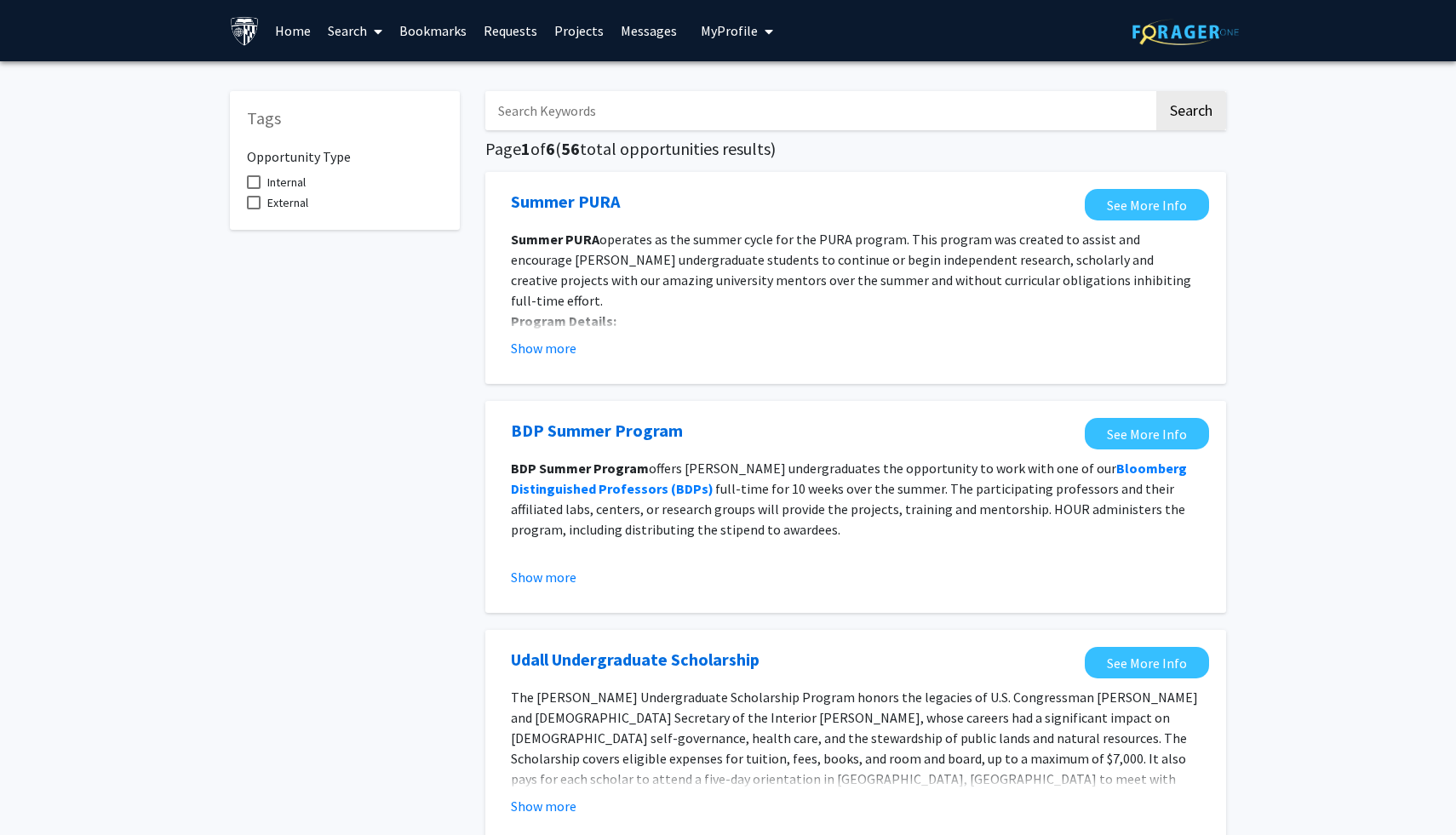
click at [575, 33] on link "Projects" at bounding box center [579, 31] width 66 height 59
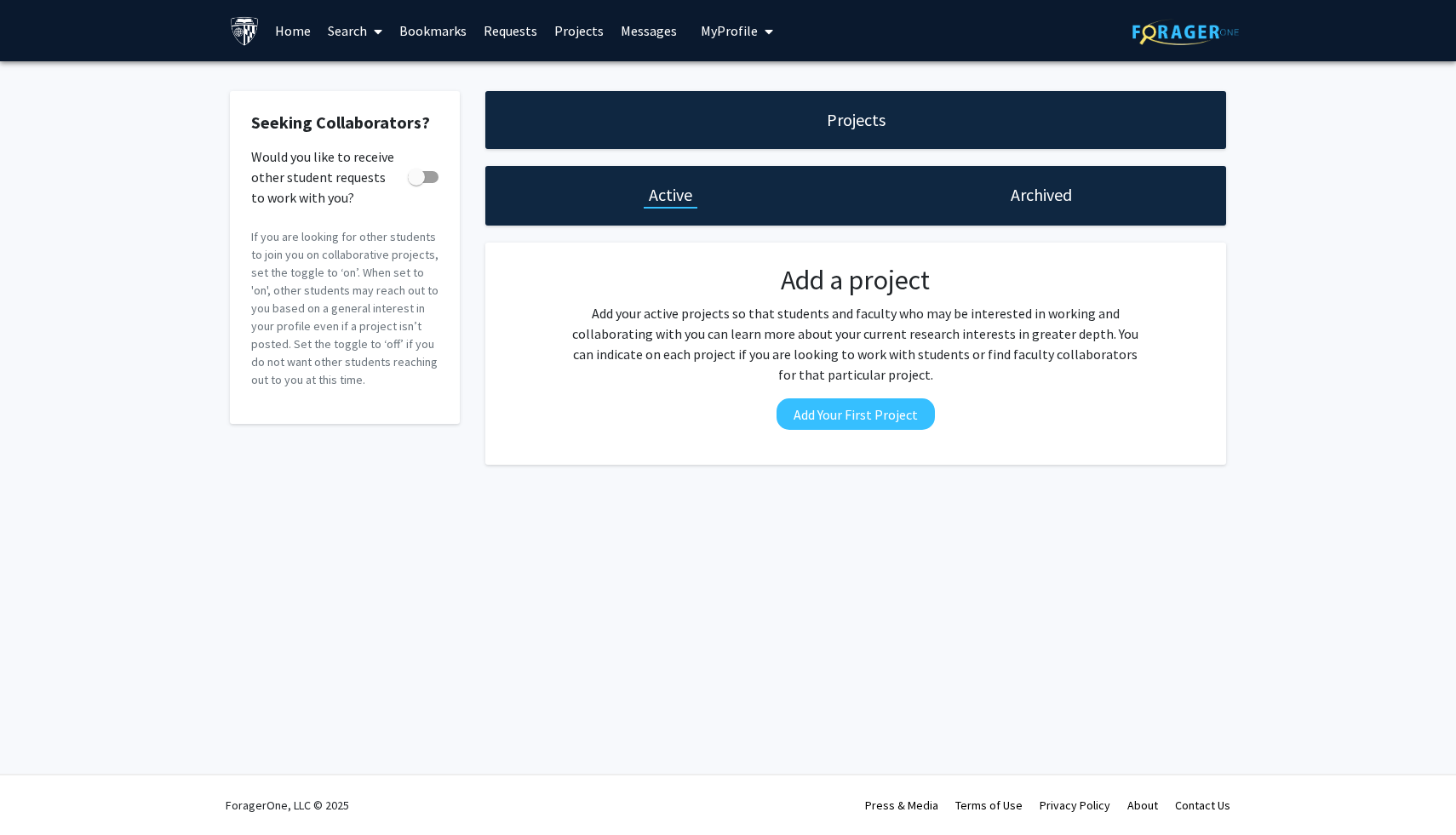
click at [304, 22] on link "Home" at bounding box center [292, 31] width 52 height 59
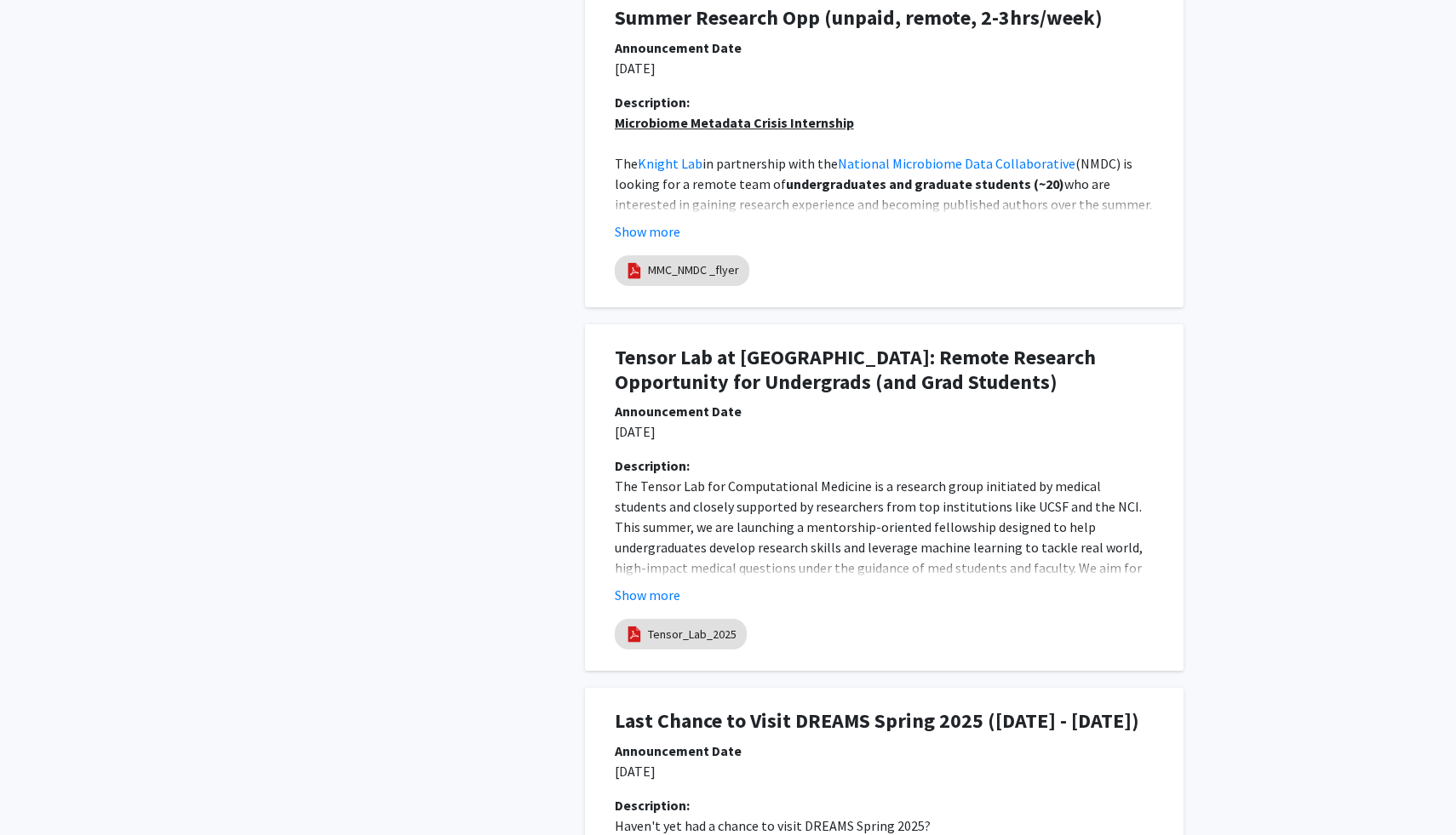
scroll to position [1704, 0]
click at [668, 235] on button "Show more" at bounding box center [647, 229] width 65 height 20
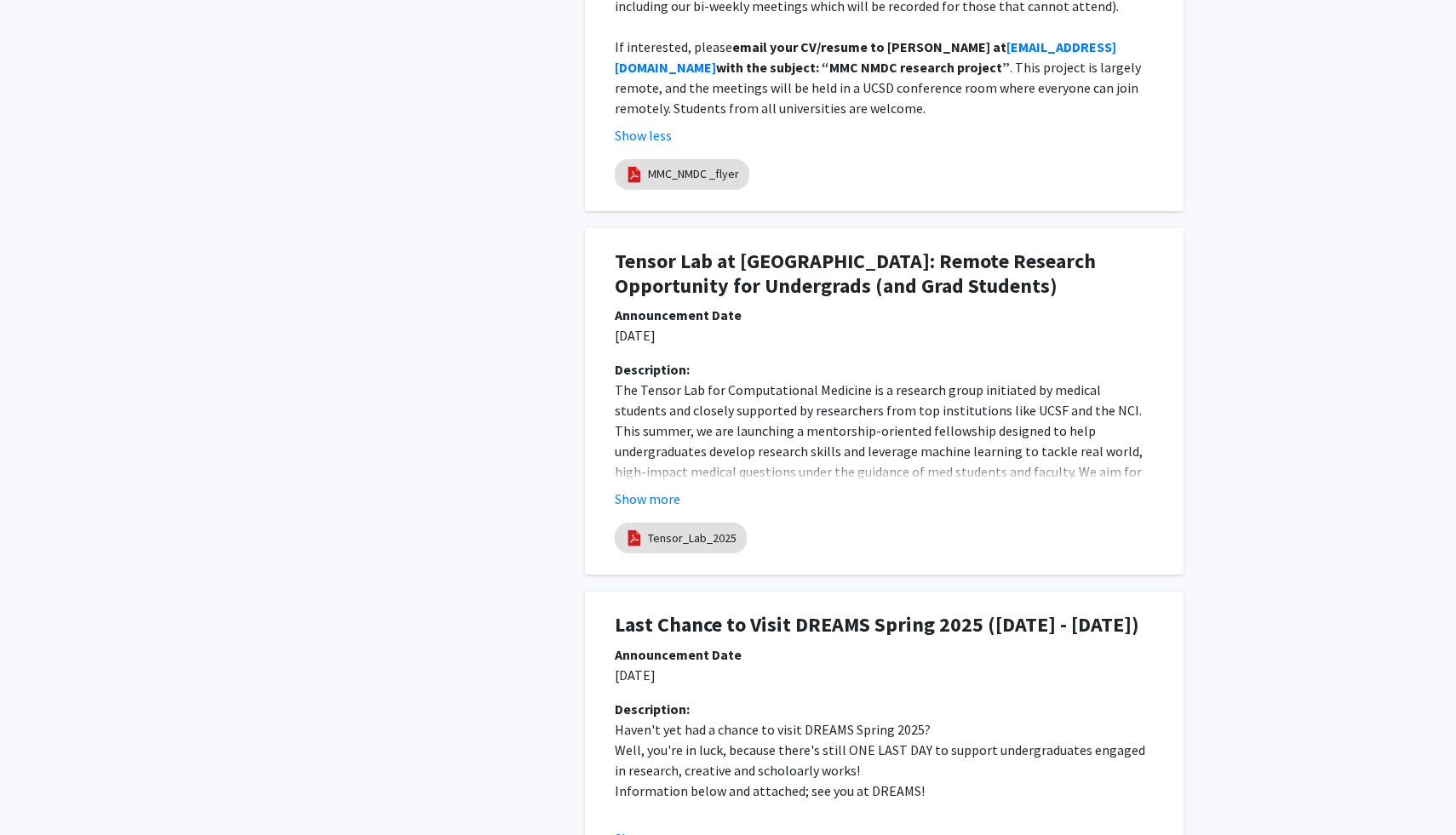
scroll to position [2561, 0]
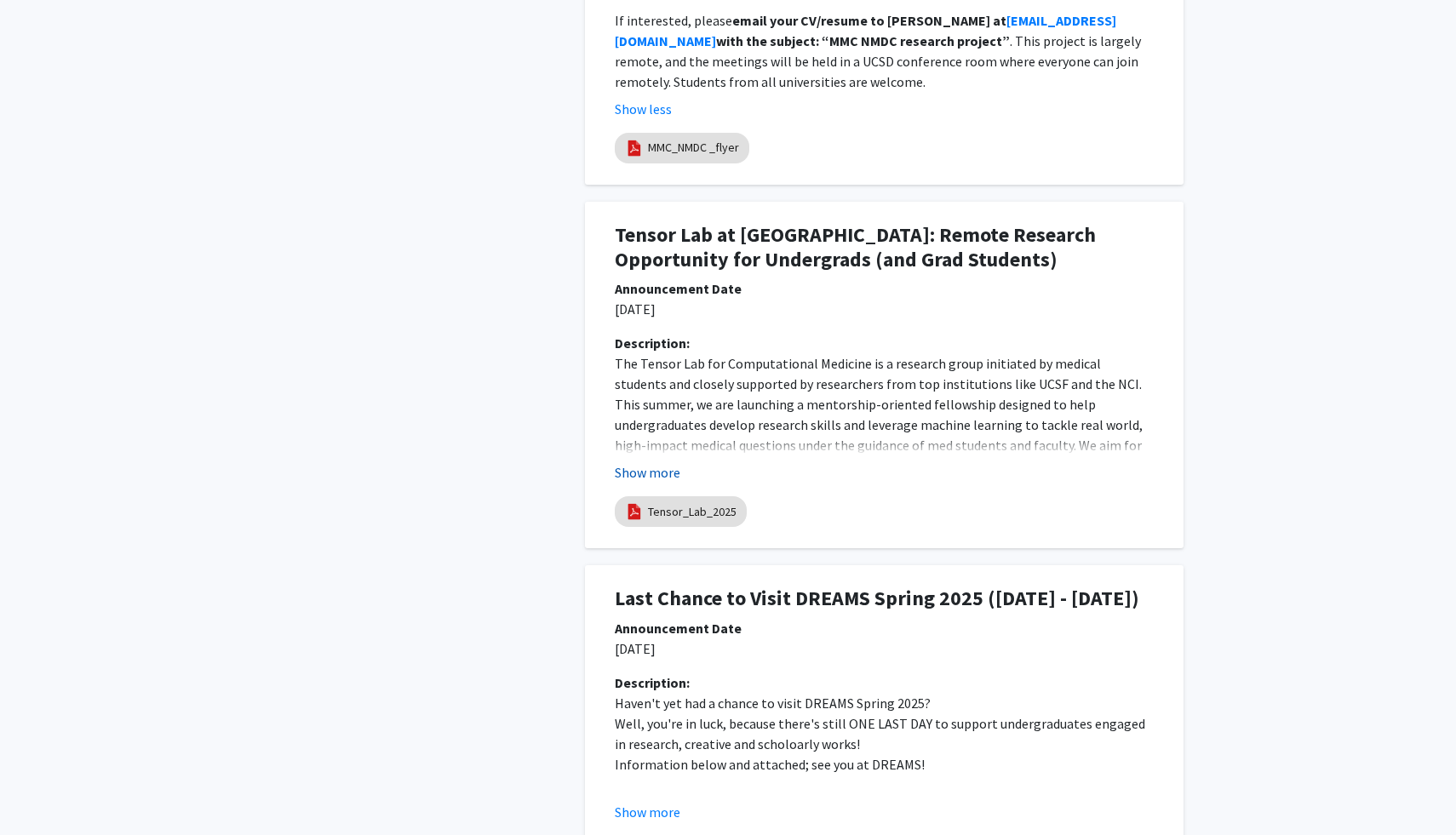
click at [651, 462] on button "Show more" at bounding box center [647, 472] width 65 height 20
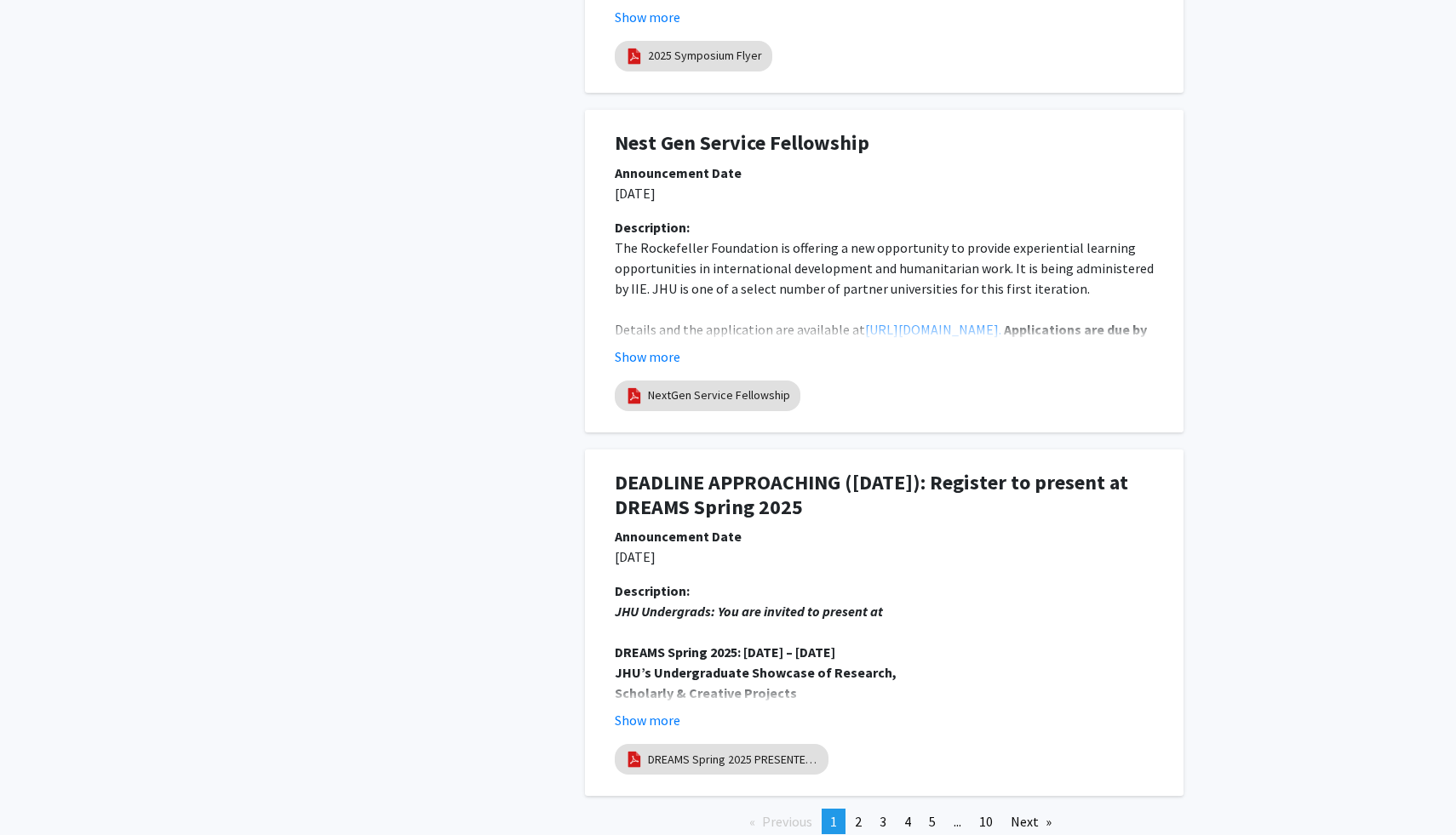
scroll to position [4671, 0]
